Goal: Transaction & Acquisition: Register for event/course

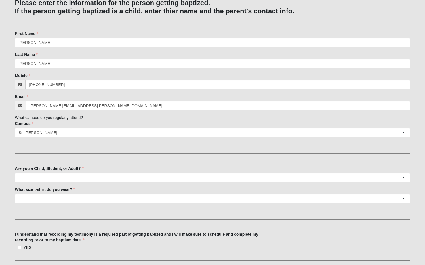
scroll to position [110, 0]
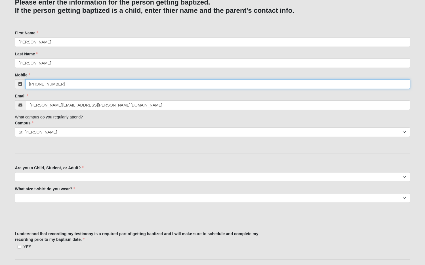
click at [68, 85] on input "[PHONE_NUMBER]" at bounding box center [217, 84] width 385 height 10
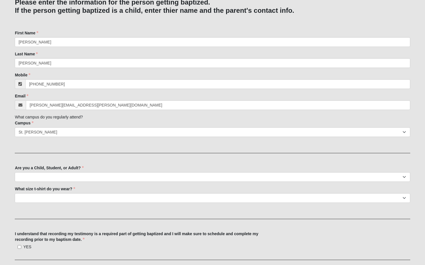
click at [133, 149] on div "Family Member to Register January/February [DEMOGRAPHIC_DATA] 2025 Please enter…" at bounding box center [213, 257] width 396 height 587
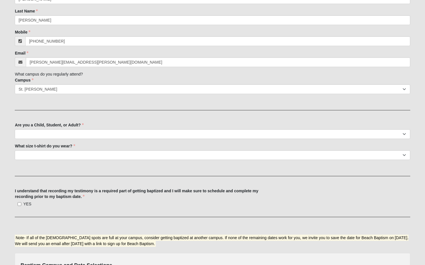
scroll to position [160, 0]
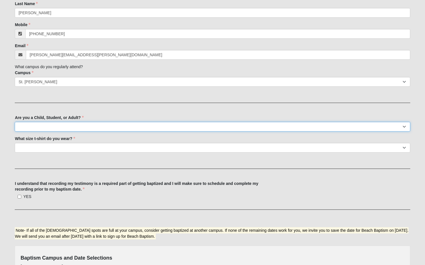
click at [81, 127] on select "Child (0-5th Grade) Student (6th-12th Grade) Adult" at bounding box center [213, 127] width 396 height 10
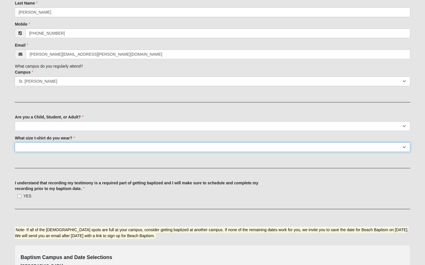
click at [88, 146] on select "Youth Small Youth Large Adult Small Adult Medium Adult Large Adult XL Adult 2XL…" at bounding box center [213, 147] width 396 height 10
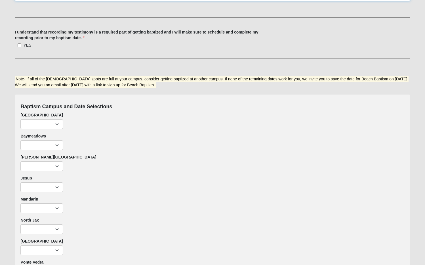
scroll to position [314, 0]
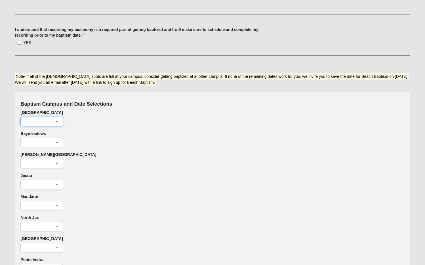
click at [47, 121] on select "Sunday, January 12th- 9:00am (2 remaining) Sunday, January 12th- 11:22am (2 rem…" at bounding box center [41, 122] width 43 height 10
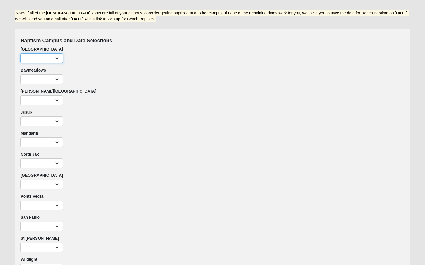
scroll to position [378, 0]
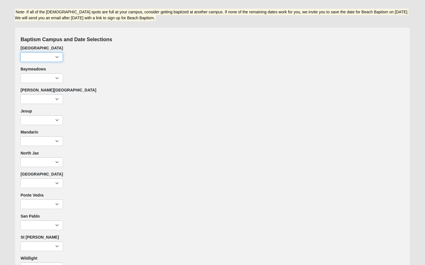
click at [57, 56] on select "Sunday, January 12th- 9:00am (2 remaining) Sunday, January 12th- 11:22am (2 rem…" at bounding box center [41, 57] width 43 height 10
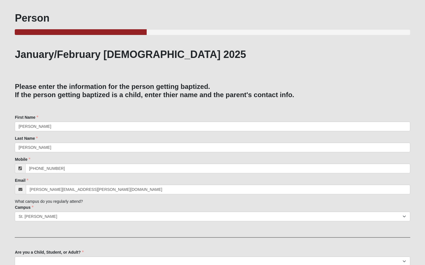
scroll to position [0, 0]
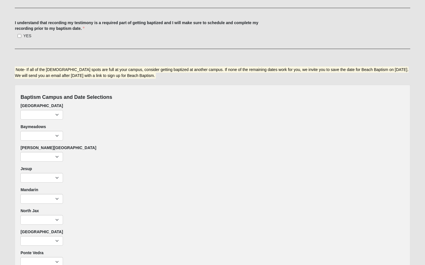
scroll to position [321, 0]
click at [41, 112] on select "[DATE]- 7:22pm (2 remaining) [DATE]- 9:00am (2 remaining) [DATE]- 11:22am (2 re…" at bounding box center [41, 115] width 43 height 10
click at [46, 116] on select "[DATE]- 7:22pm (2 remaining) [DATE]- 9:00am (2 remaining) [DATE]- 11:22am (2 re…" at bounding box center [41, 115] width 43 height 10
click at [56, 114] on select "[DATE]- 7:22pm (2 remaining) [DATE]- 9:00am (2 remaining) [DATE]- 11:22am (2 re…" at bounding box center [41, 115] width 43 height 10
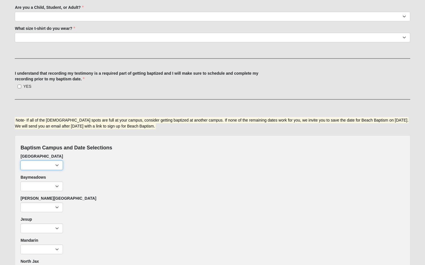
scroll to position [201, 0]
